Goal: Task Accomplishment & Management: Use online tool/utility

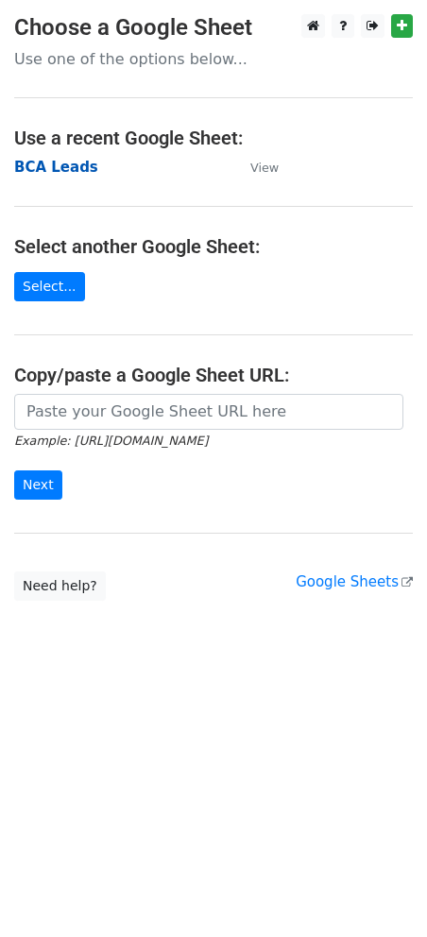
click at [64, 165] on strong "BCA Leads" at bounding box center [56, 167] width 84 height 17
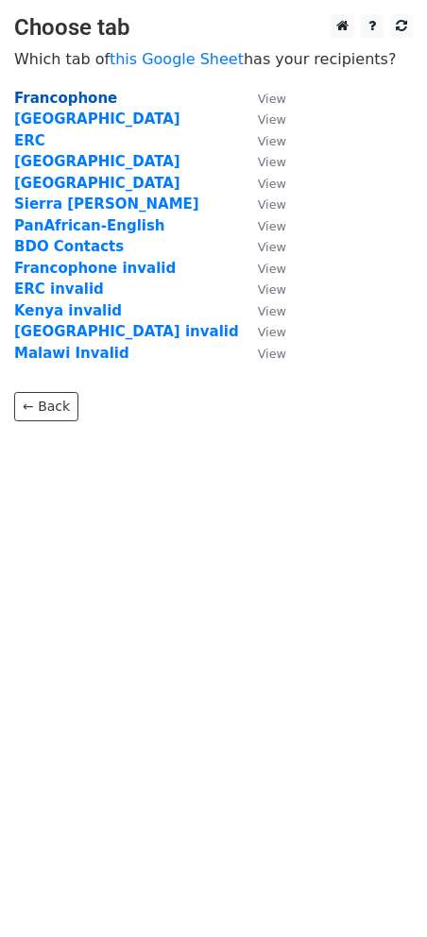
click at [54, 103] on strong "Francophone" at bounding box center [65, 98] width 103 height 17
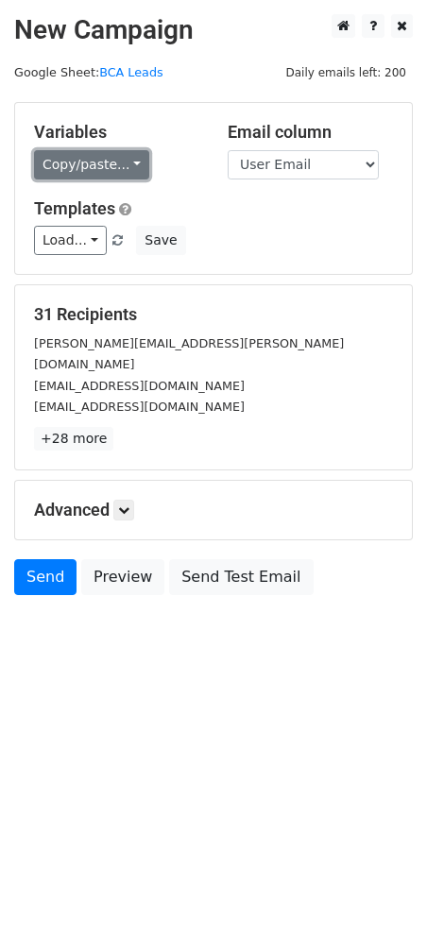
click at [128, 164] on link "Copy/paste..." at bounding box center [91, 164] width 115 height 29
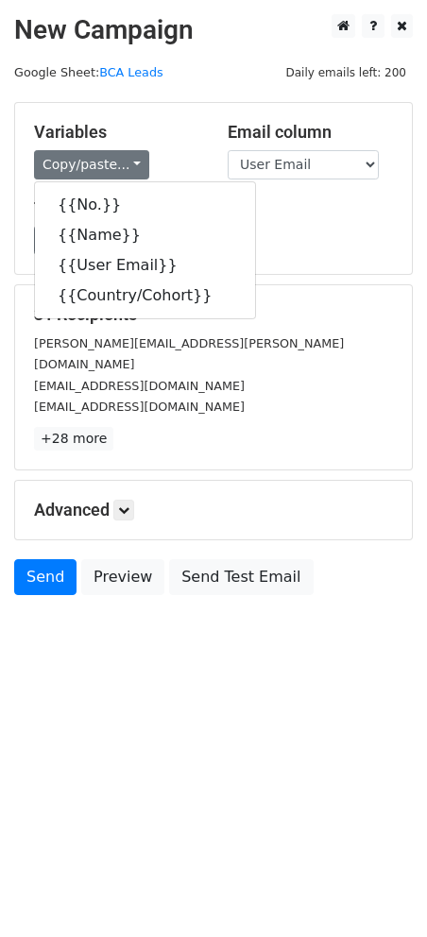
click at [210, 66] on main "New Campaign Daily emails left: 200 Google Sheet: BCA Leads Variables Copy/past…" at bounding box center [213, 309] width 427 height 590
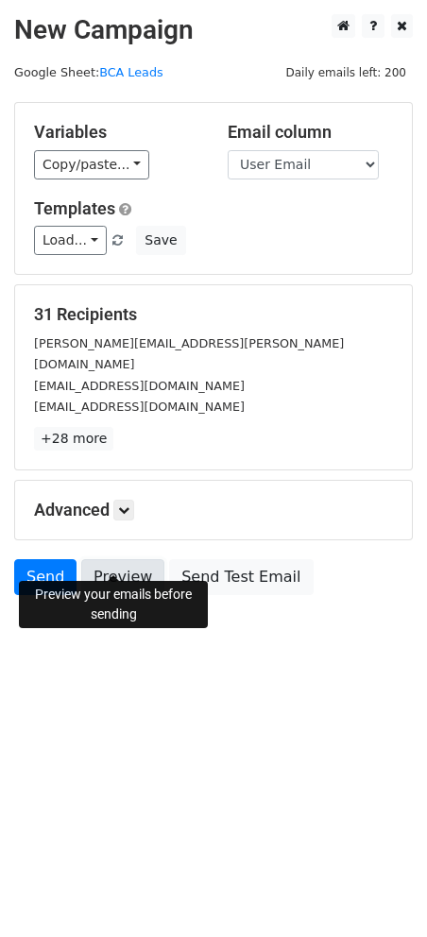
click at [114, 559] on link "Preview" at bounding box center [122, 577] width 83 height 36
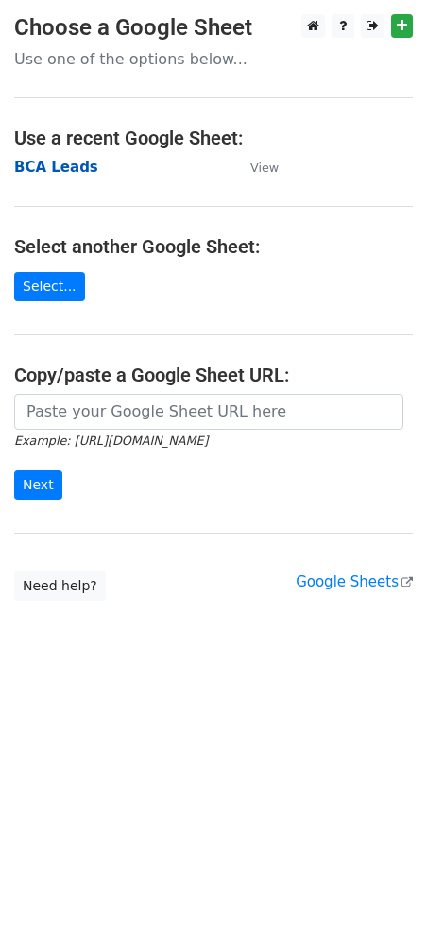
click at [53, 170] on strong "BCA Leads" at bounding box center [56, 167] width 84 height 17
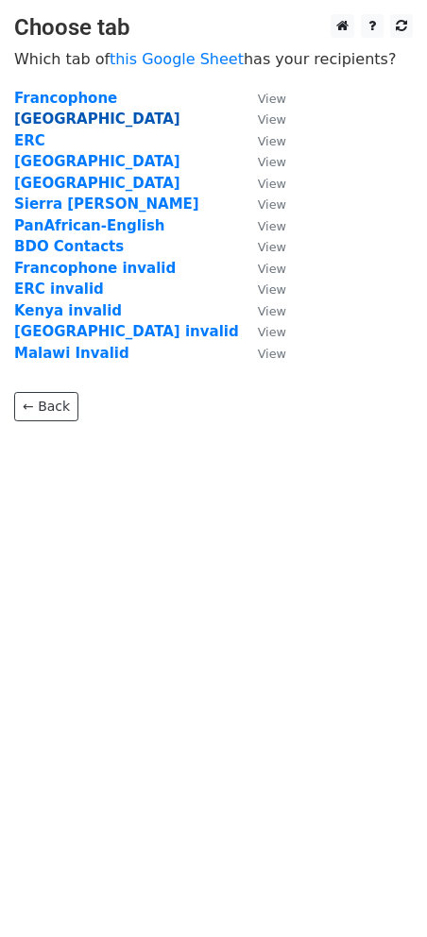
click at [53, 114] on strong "[GEOGRAPHIC_DATA]" at bounding box center [97, 119] width 166 height 17
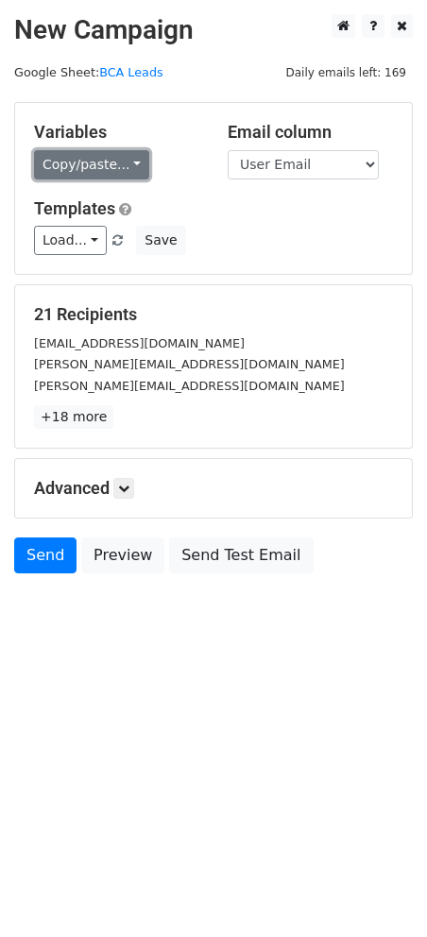
click at [114, 163] on link "Copy/paste..." at bounding box center [91, 164] width 115 height 29
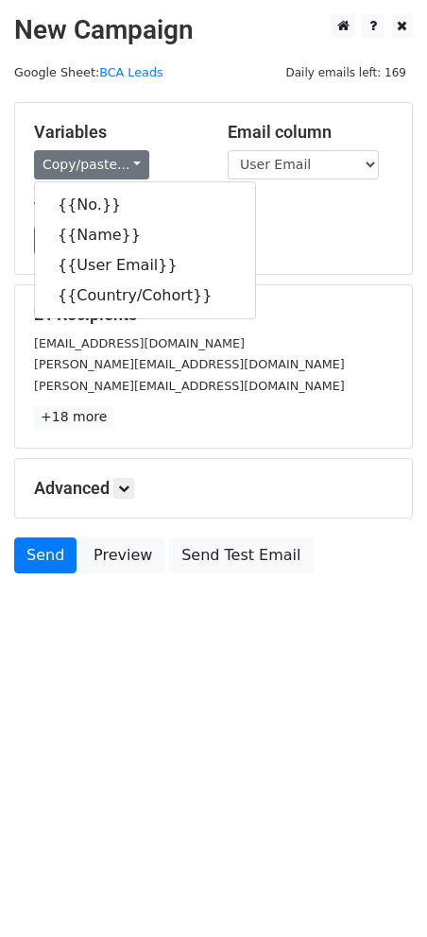
click at [153, 686] on html "New Campaign Daily emails left: 169 Google Sheet: BCA Leads Variables Copy/past…" at bounding box center [213, 468] width 427 height 937
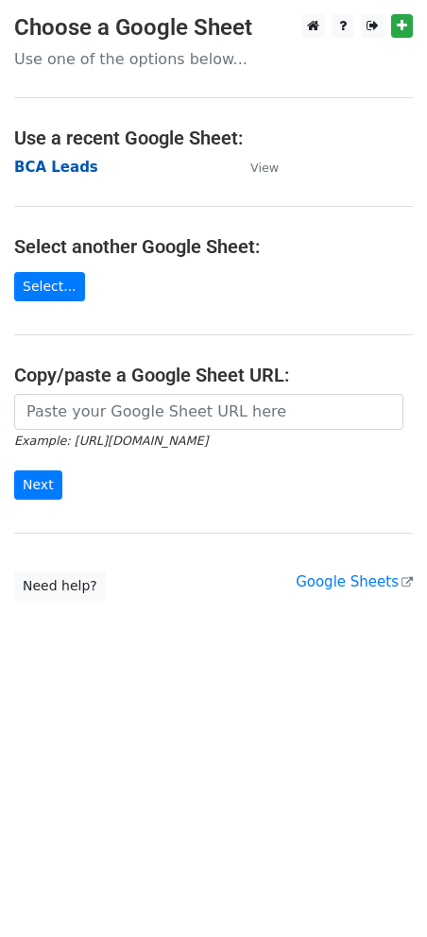
click at [56, 166] on strong "BCA Leads" at bounding box center [56, 167] width 84 height 17
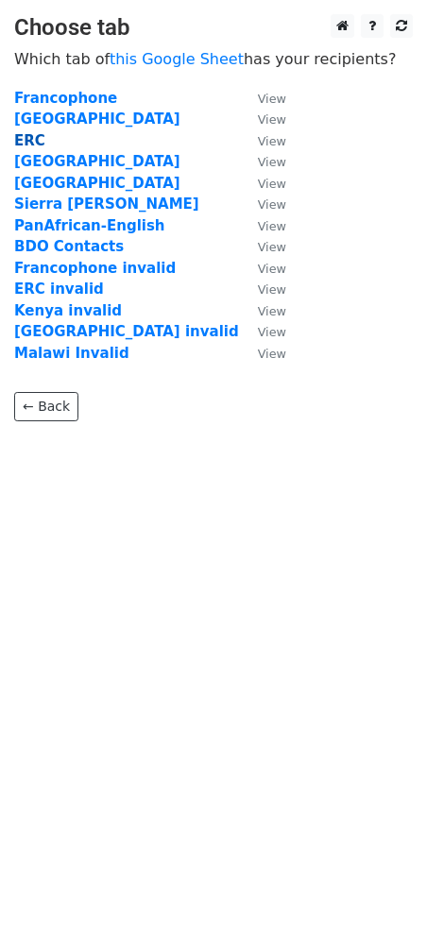
click at [31, 141] on strong "ERC" at bounding box center [29, 140] width 31 height 17
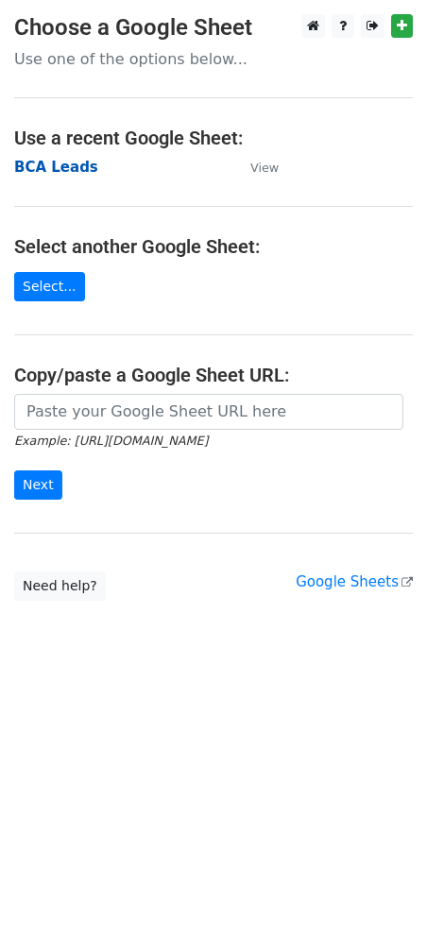
click at [60, 170] on strong "BCA Leads" at bounding box center [56, 167] width 84 height 17
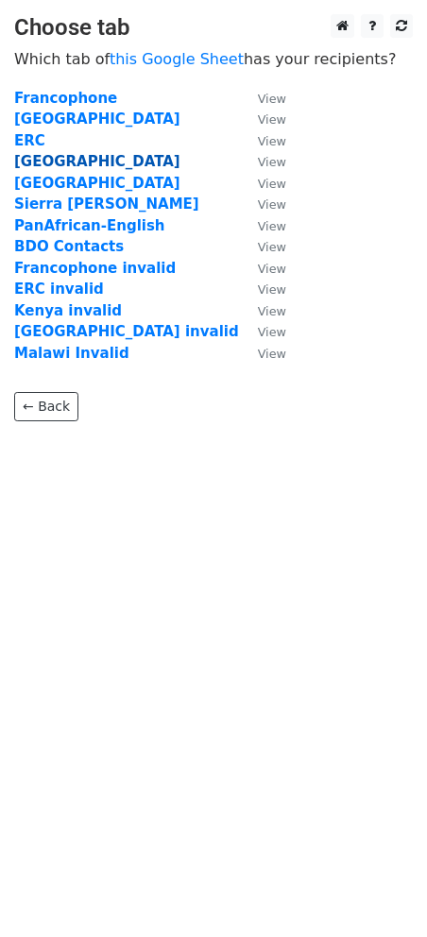
click at [52, 167] on strong "[GEOGRAPHIC_DATA]" at bounding box center [97, 161] width 166 height 17
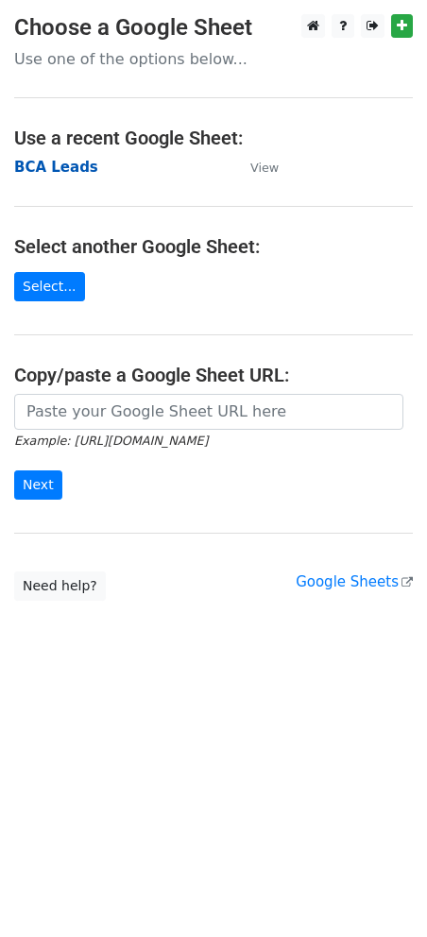
click at [64, 164] on strong "BCA Leads" at bounding box center [56, 167] width 84 height 17
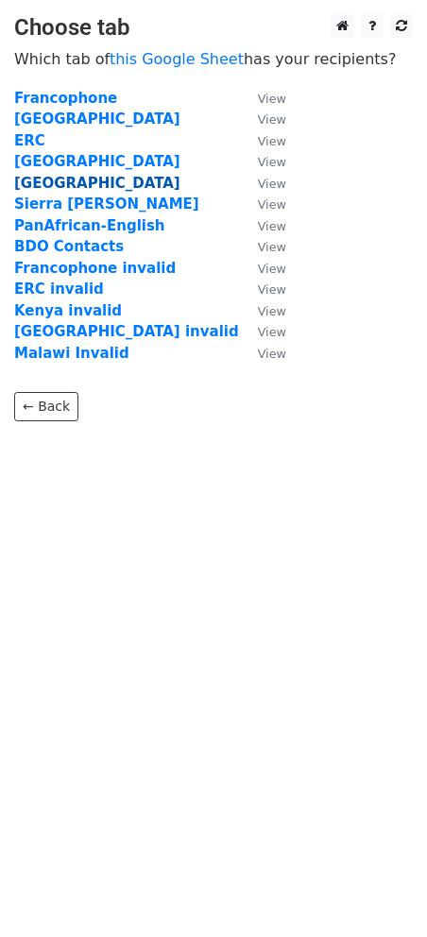
click at [33, 181] on strong "[GEOGRAPHIC_DATA]" at bounding box center [97, 183] width 166 height 17
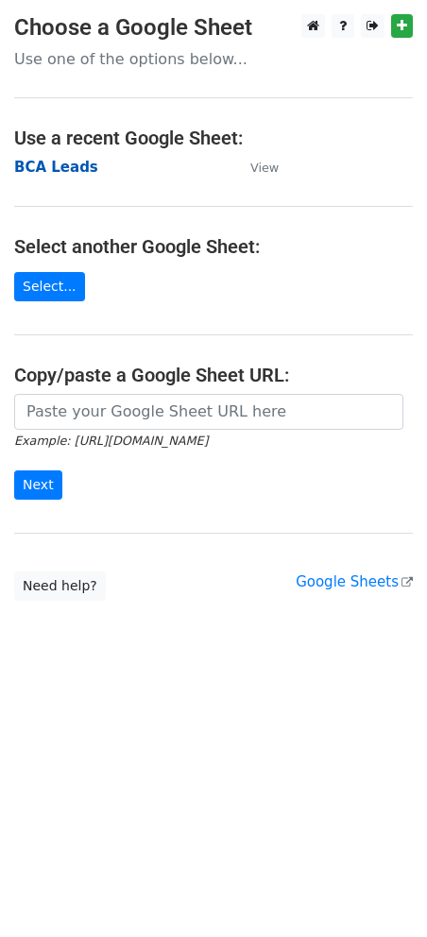
click at [72, 168] on strong "BCA Leads" at bounding box center [56, 167] width 84 height 17
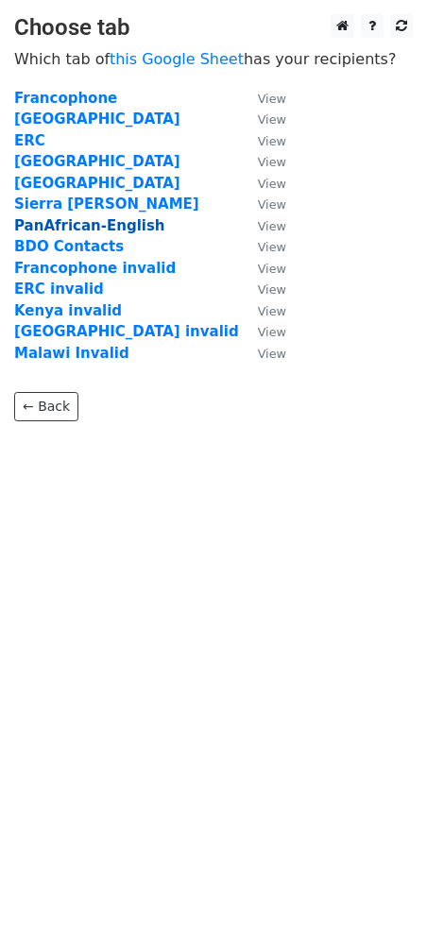
click at [47, 227] on strong "PanAfrican-English" at bounding box center [89, 225] width 151 height 17
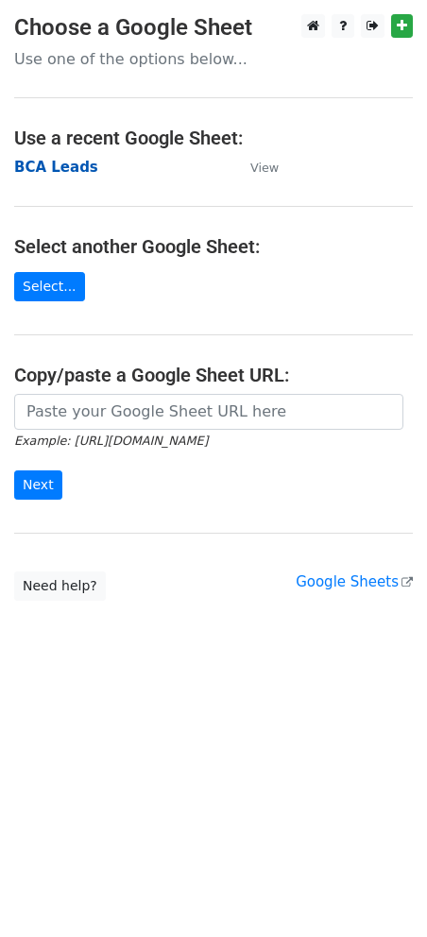
click at [58, 170] on strong "BCA Leads" at bounding box center [56, 167] width 84 height 17
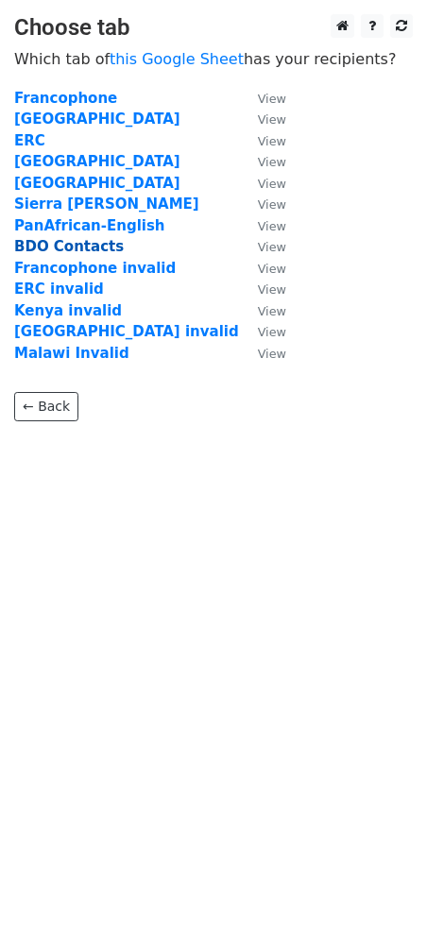
click at [79, 247] on strong "BDO Contacts" at bounding box center [69, 246] width 110 height 17
